Goal: Task Accomplishment & Management: Complete application form

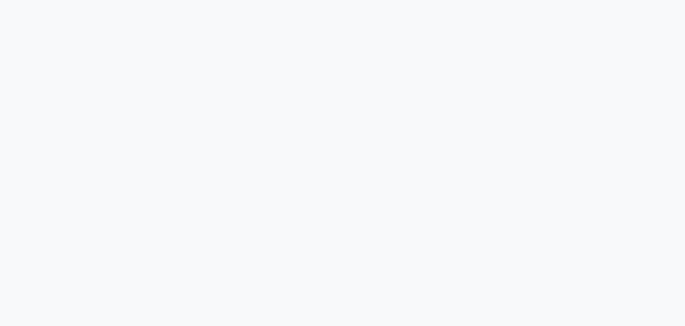
select select "service"
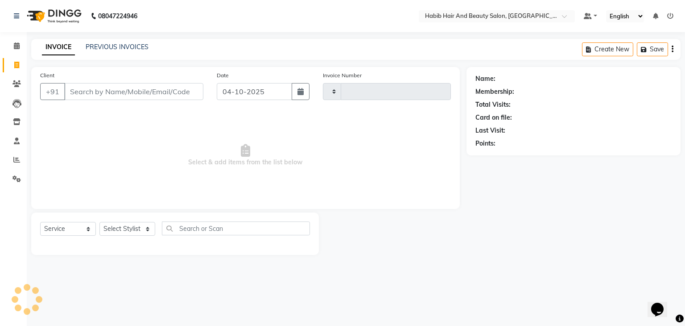
type input "5098"
select select "8362"
click at [86, 100] on input "Client" at bounding box center [133, 91] width 139 height 17
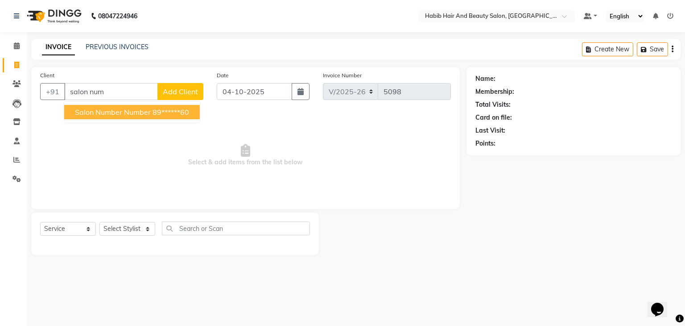
click at [93, 114] on span "salon number number" at bounding box center [113, 112] width 76 height 9
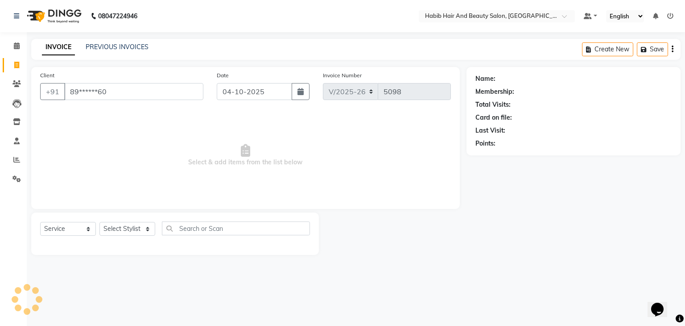
type input "89******60"
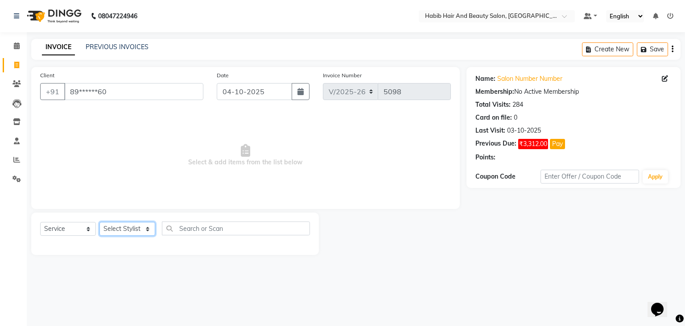
click at [149, 227] on select "Select Stylist [PERSON_NAME] Manager [PERSON_NAME] [PERSON_NAME] Suraj [PERSON_…" at bounding box center [127, 229] width 56 height 14
select select "87131"
click at [99, 222] on select "Select Stylist [PERSON_NAME] Manager [PERSON_NAME] [PERSON_NAME] Suraj [PERSON_…" at bounding box center [127, 229] width 56 height 14
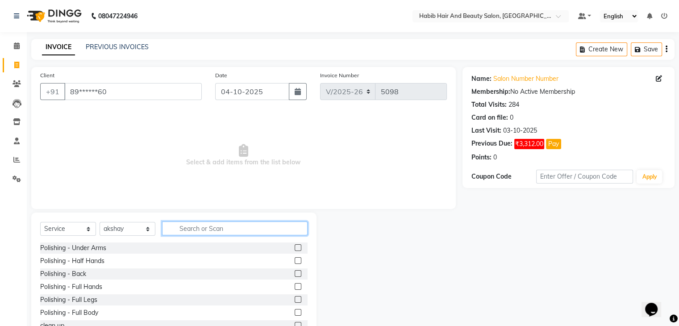
click at [185, 226] on input "text" at bounding box center [234, 228] width 145 height 14
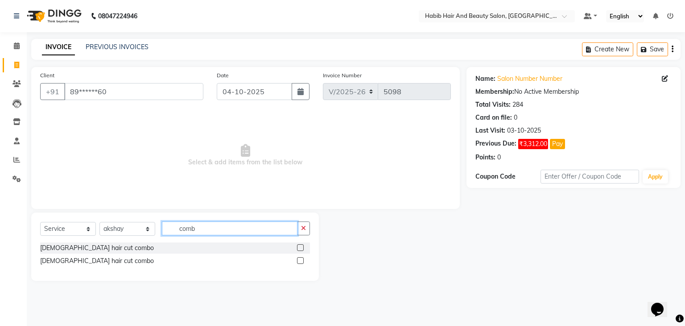
type input "comb"
click at [300, 264] on label at bounding box center [300, 260] width 7 height 7
click at [300, 264] on input "checkbox" at bounding box center [300, 261] width 6 height 6
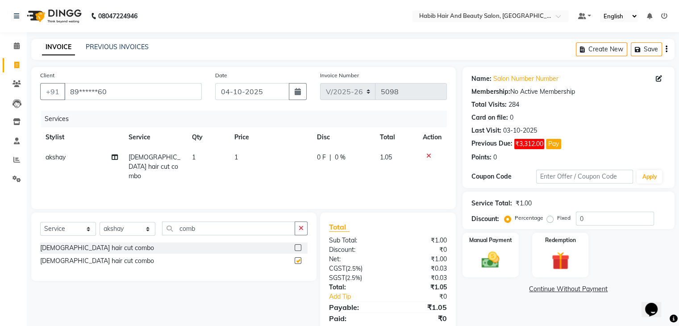
checkbox input "false"
click at [264, 158] on td "1" at bounding box center [270, 166] width 83 height 39
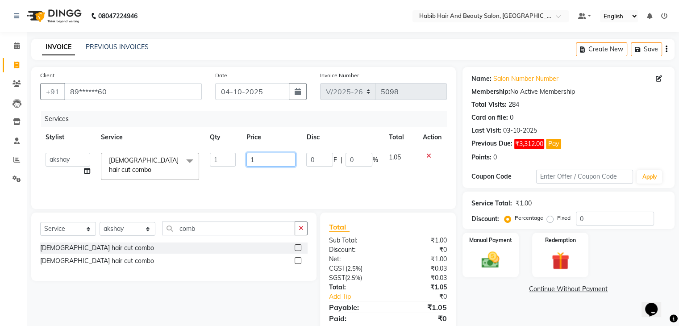
click at [264, 158] on input "1" at bounding box center [270, 160] width 49 height 14
type input "500"
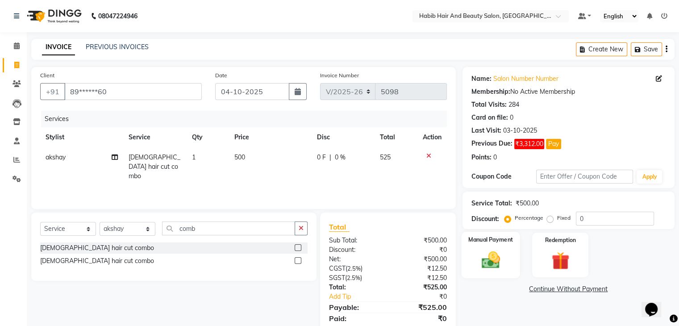
click at [510, 258] on div "Manual Payment" at bounding box center [490, 255] width 58 height 46
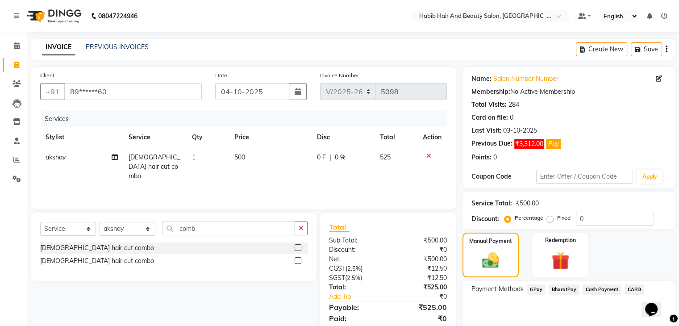
click at [587, 286] on span "Cash Payment" at bounding box center [601, 289] width 38 height 10
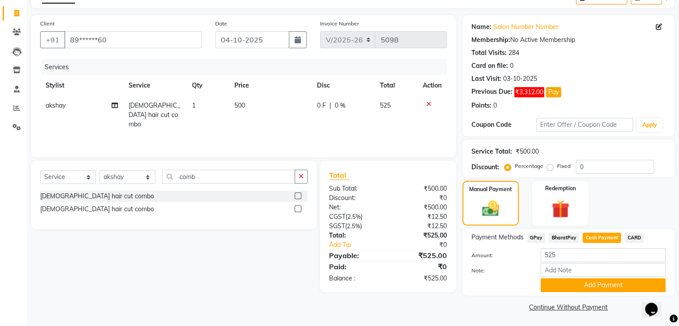
scroll to position [54, 0]
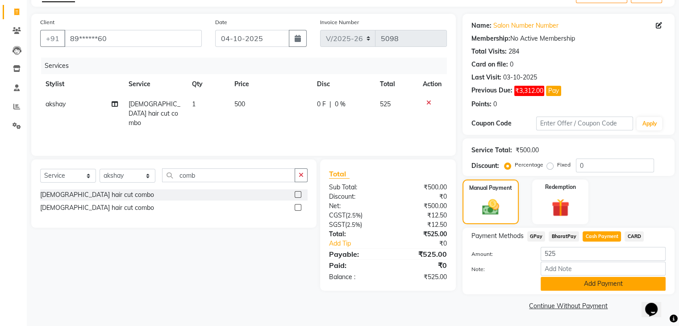
click at [592, 286] on button "Add Payment" at bounding box center [602, 284] width 125 height 14
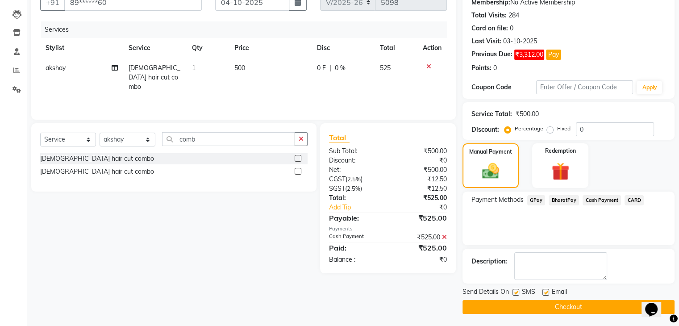
scroll to position [90, 0]
click at [562, 301] on button "Checkout" at bounding box center [568, 306] width 212 height 14
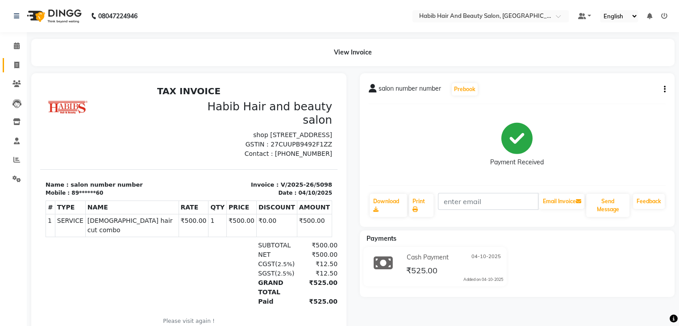
click at [17, 63] on icon at bounding box center [16, 65] width 5 height 7
select select "service"
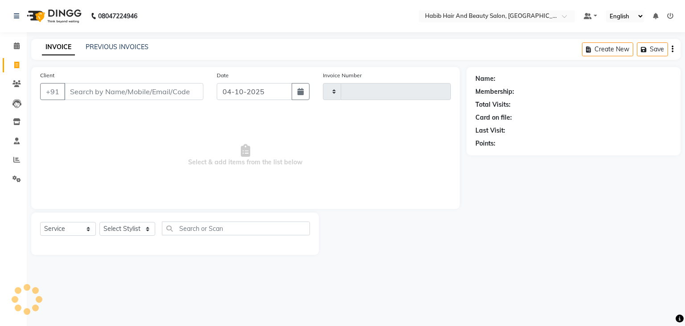
click at [135, 93] on input "Client" at bounding box center [133, 91] width 139 height 17
type input "9953082211"
type input "5099"
select select "8362"
type input "9953082211"
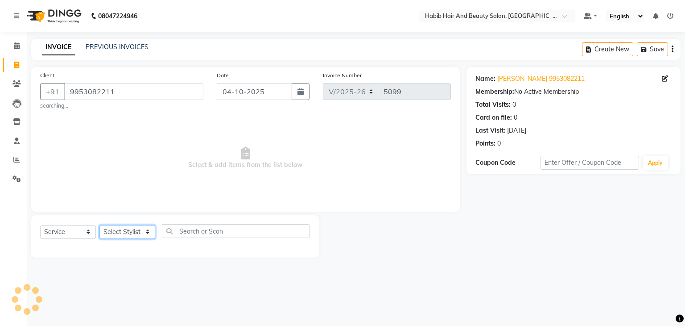
click at [148, 235] on select "Select Stylist [PERSON_NAME] Manager [PERSON_NAME] [PERSON_NAME] Suraj [PERSON_…" at bounding box center [127, 232] width 56 height 14
select select "81157"
click at [99, 225] on select "Select Stylist [PERSON_NAME] Manager [PERSON_NAME] [PERSON_NAME] Suraj [PERSON_…" at bounding box center [127, 232] width 56 height 14
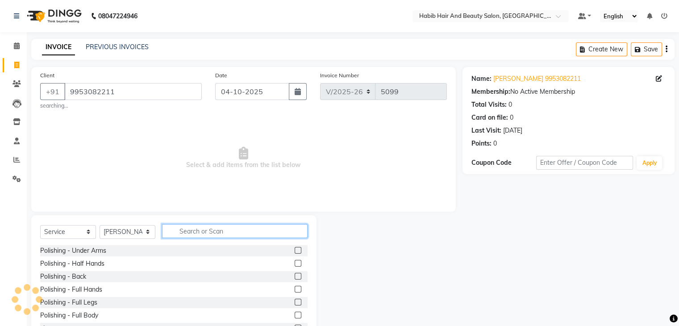
click at [211, 231] on input "text" at bounding box center [234, 231] width 145 height 14
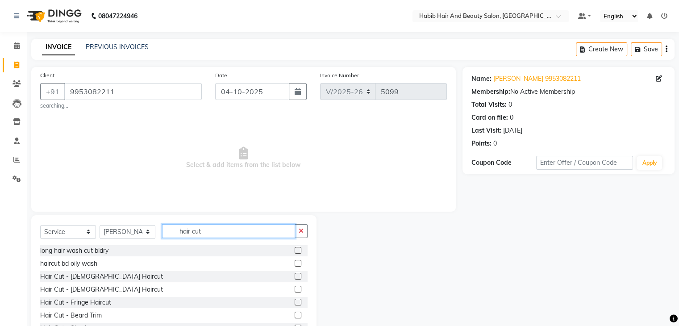
type input "hair cut"
click at [294, 278] on label at bounding box center [297, 276] width 7 height 7
click at [294, 278] on input "checkbox" at bounding box center [297, 277] width 6 height 6
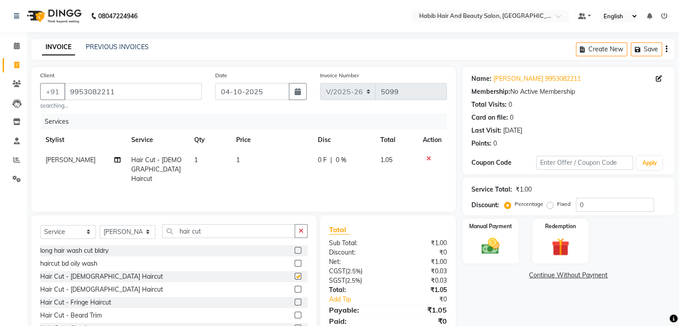
checkbox input "false"
click at [260, 161] on td "1" at bounding box center [272, 169] width 82 height 39
select select "81157"
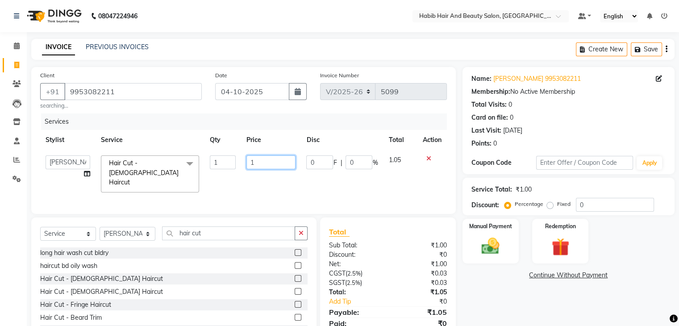
click at [260, 161] on input "1" at bounding box center [270, 162] width 49 height 14
type input "200"
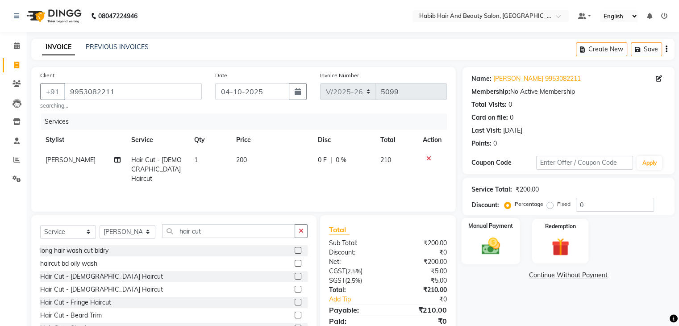
click at [503, 244] on img at bounding box center [490, 246] width 30 height 21
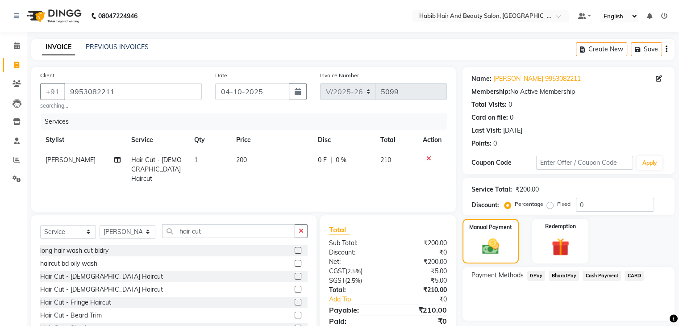
click at [563, 274] on span "BharatPay" at bounding box center [563, 275] width 30 height 10
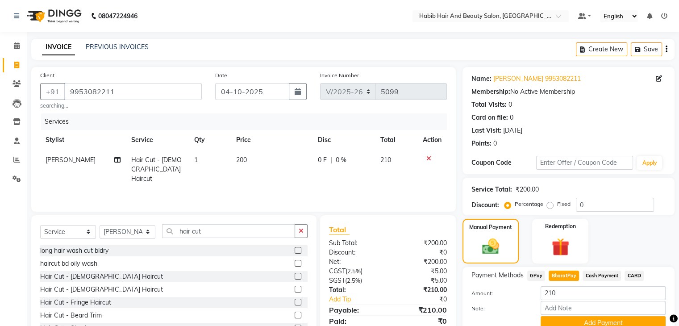
click at [667, 298] on div "210" at bounding box center [603, 293] width 138 height 14
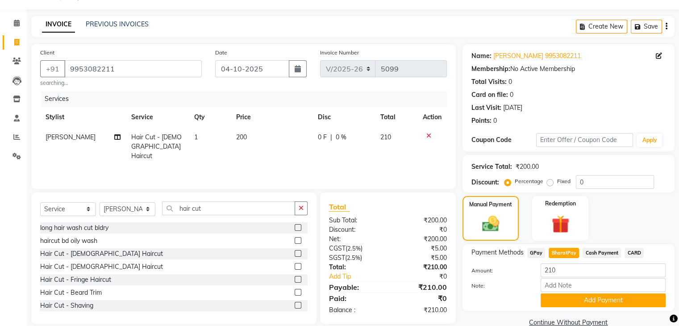
scroll to position [40, 0]
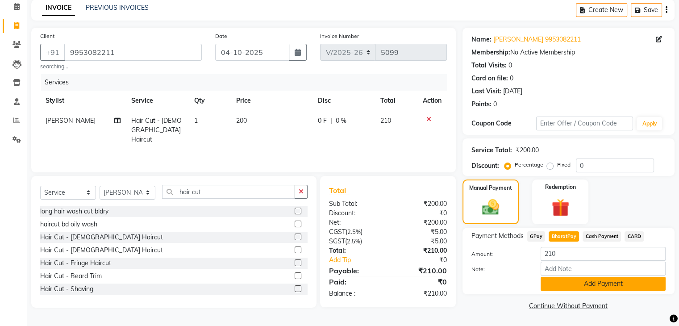
click at [619, 282] on button "Add Payment" at bounding box center [602, 284] width 125 height 14
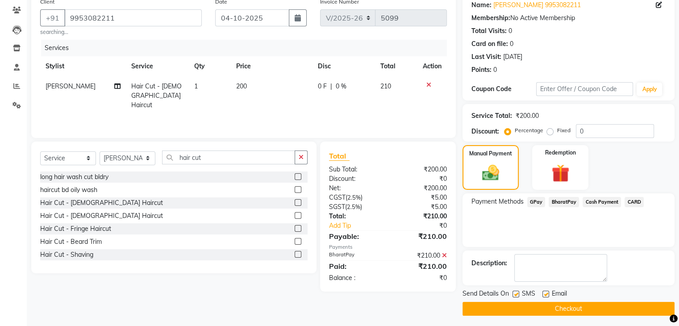
scroll to position [76, 0]
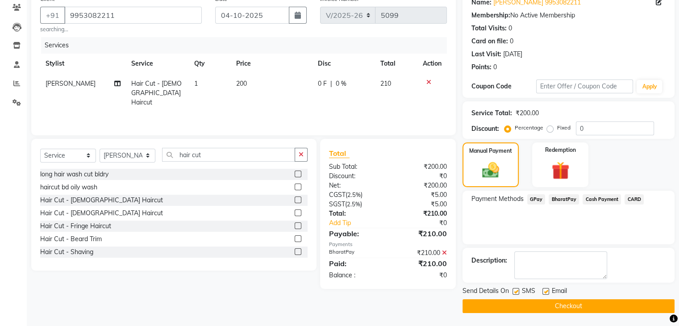
click at [580, 303] on button "Checkout" at bounding box center [568, 306] width 212 height 14
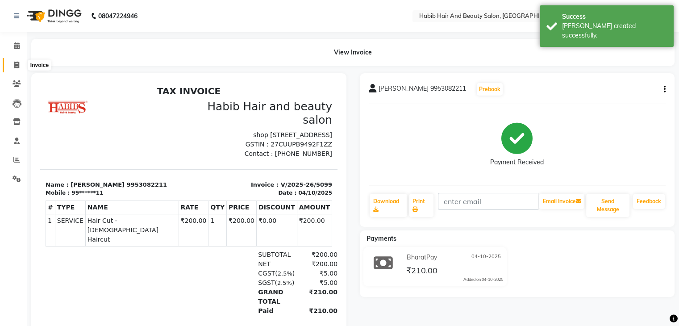
click at [14, 65] on icon at bounding box center [16, 65] width 5 height 7
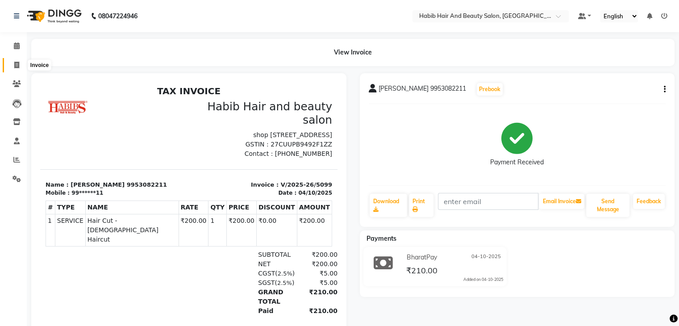
select select "service"
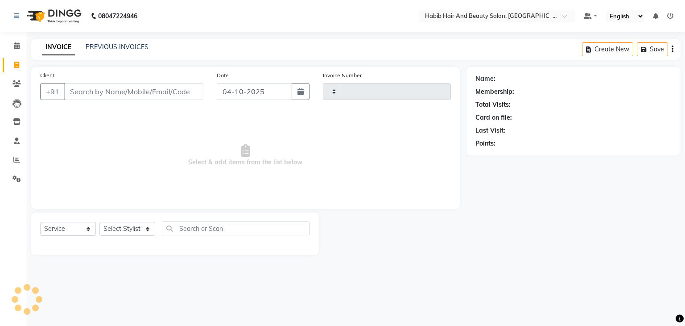
click at [85, 91] on input "Client" at bounding box center [133, 91] width 139 height 17
type input "s"
type input "8"
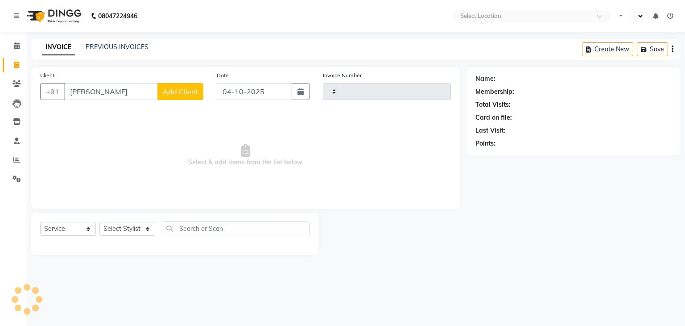
select select "service"
type input "s"
type input "salon num"
select select "en"
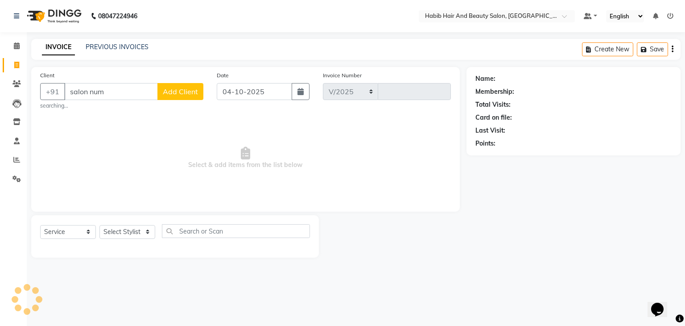
select select "8362"
type input "5100"
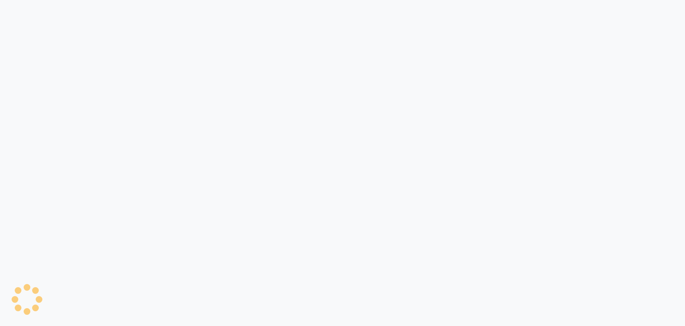
select select "service"
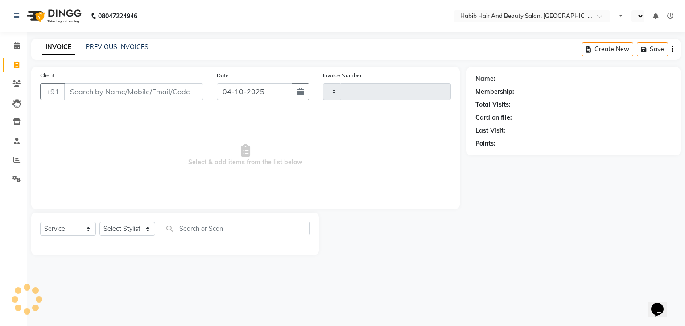
click at [92, 84] on input "Client" at bounding box center [133, 91] width 139 height 17
type input "salon"
select select "en"
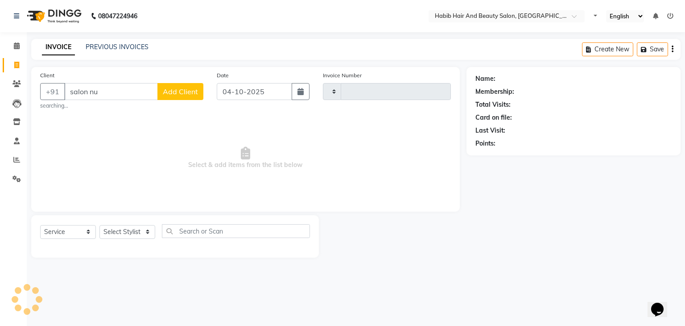
type input "salon num"
type input "5100"
select select "8362"
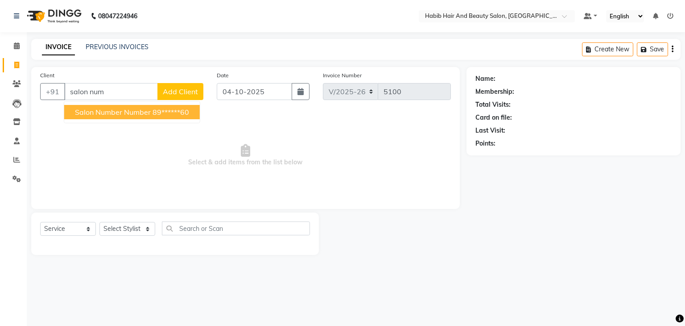
click at [114, 113] on span "salon number number" at bounding box center [113, 112] width 76 height 9
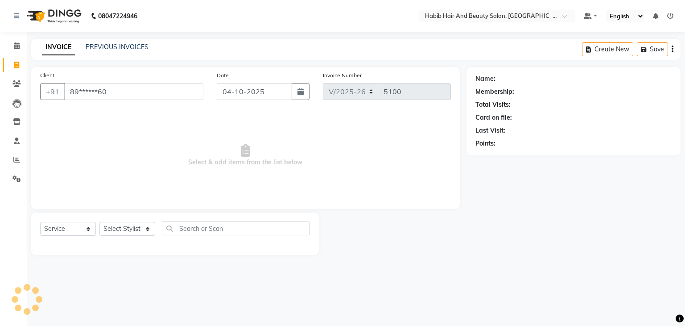
type input "89******60"
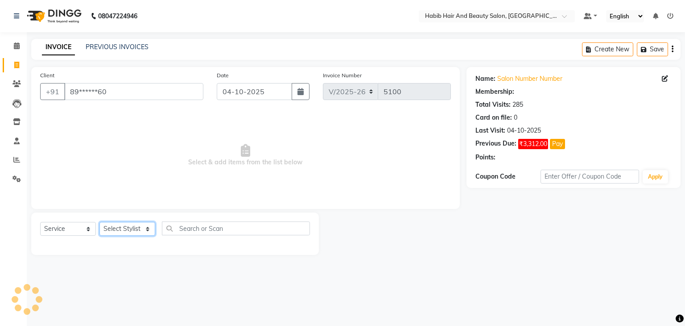
click at [145, 232] on select "Select Stylist" at bounding box center [127, 229] width 56 height 14
click at [145, 178] on span "Select & add items from the list below" at bounding box center [245, 155] width 411 height 89
click at [147, 227] on select "Select Stylist" at bounding box center [127, 229] width 56 height 14
